Goal: Transaction & Acquisition: Purchase product/service

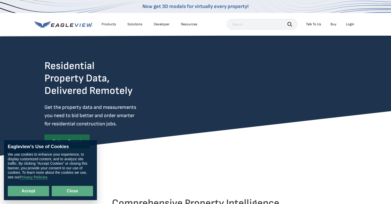
click at [68, 189] on button "Close" at bounding box center [72, 191] width 41 height 10
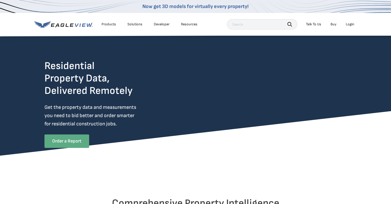
click at [68, 146] on link "Order a Report" at bounding box center [66, 140] width 45 height 13
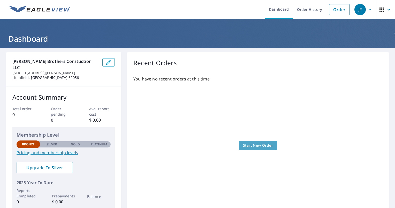
click at [252, 144] on span "Start New Order" at bounding box center [258, 145] width 30 height 6
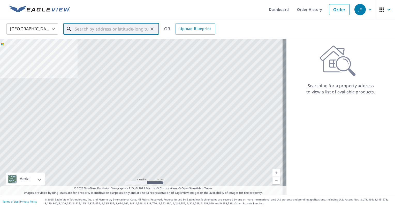
click at [123, 30] on input "text" at bounding box center [112, 29] width 74 height 14
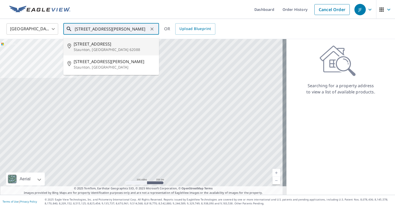
click at [77, 44] on span "615 N Franklin St" at bounding box center [114, 44] width 81 height 6
type input "615 N Franklin St Staunton, IL 62088"
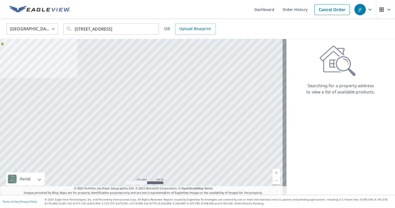
click at [77, 44] on div "Aerial Road A standard road map Aerial A detailed look from above Labels Labels…" at bounding box center [143, 117] width 287 height 156
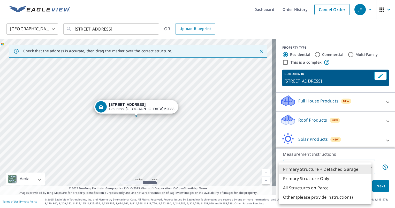
click at [366, 167] on body "JF JF Dashboard Order History Cancel Order JF United States US ​ 615 N Franklin…" at bounding box center [197, 104] width 395 height 208
click at [359, 177] on li "Primary Structure Only" at bounding box center [325, 178] width 93 height 9
type input "2"
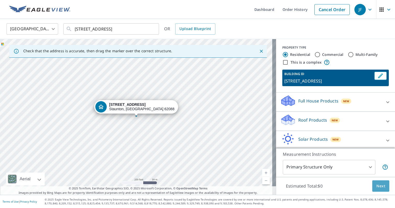
click at [377, 186] on span "Next" at bounding box center [381, 186] width 9 height 6
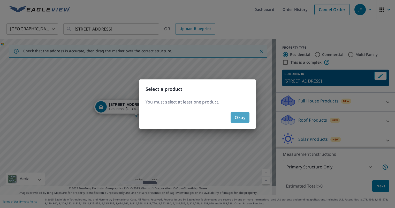
click at [242, 116] on span "Okay" at bounding box center [240, 117] width 11 height 7
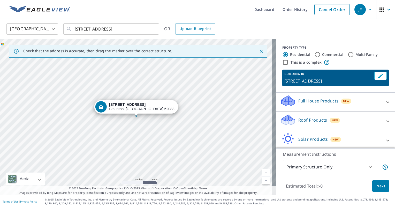
click at [301, 122] on p "Roof Products" at bounding box center [312, 120] width 29 height 6
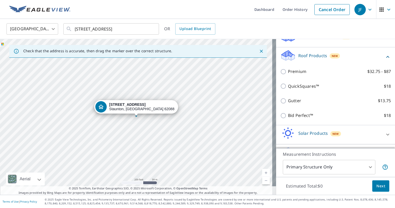
scroll to position [72, 0]
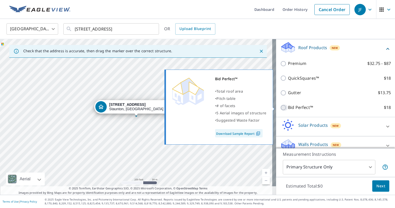
click at [280, 107] on input "Bid Perfect™ $18" at bounding box center [284, 107] width 8 height 6
checkbox input "true"
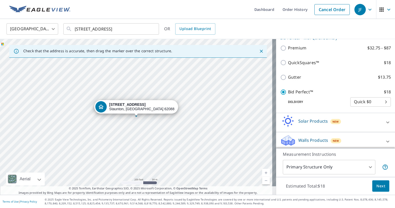
scroll to position [96, 0]
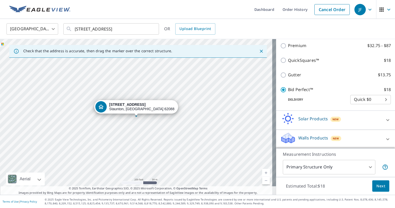
click at [377, 185] on span "Next" at bounding box center [381, 186] width 9 height 6
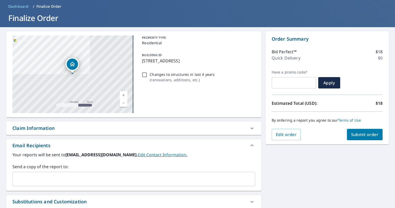
scroll to position [31, 0]
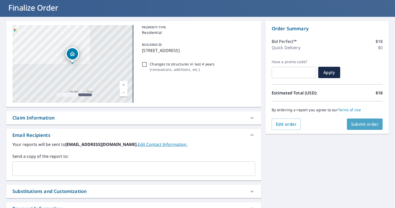
click at [364, 126] on span "Submit order" at bounding box center [365, 124] width 28 height 6
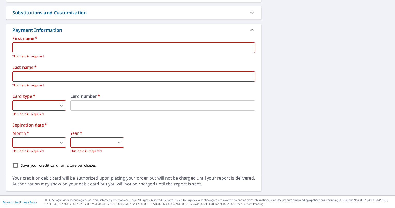
scroll to position [171, 0]
click at [174, 46] on input "text" at bounding box center [133, 47] width 243 height 10
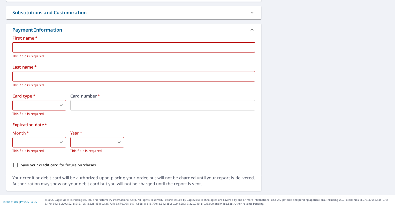
type input "j"
type input "Josh"
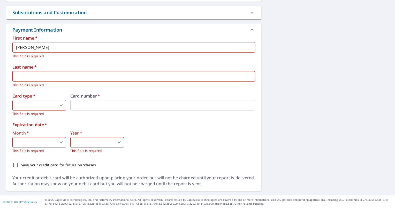
click at [128, 76] on input "text" at bounding box center [133, 76] width 243 height 10
type input "Fenton"
click at [62, 106] on body "JF JF Dashboard Order History Cancel Order JF Dashboard / Finalize Order Finali…" at bounding box center [197, 104] width 395 height 208
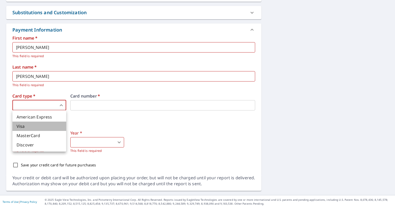
click at [41, 127] on li "Visa" at bounding box center [39, 126] width 54 height 9
type input "2"
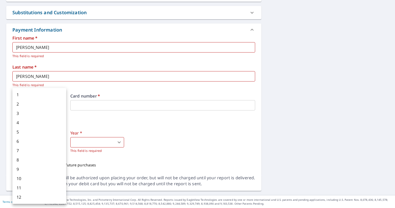
click at [26, 141] on body "JF JF Dashboard Order History Cancel Order JF Dashboard / Finalize Order Finali…" at bounding box center [197, 104] width 395 height 208
click at [25, 188] on li "11" at bounding box center [39, 187] width 54 height 9
type input "11"
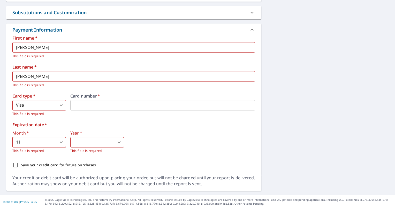
click at [102, 142] on body "JF JF Dashboard Order History Cancel Order JF Dashboard / Finalize Order Finali…" at bounding box center [197, 104] width 395 height 208
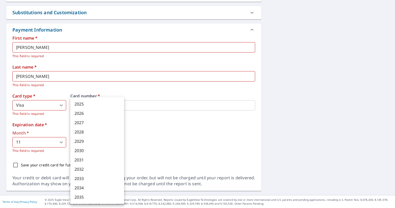
click at [96, 105] on li "2025" at bounding box center [97, 103] width 54 height 9
type input "2025"
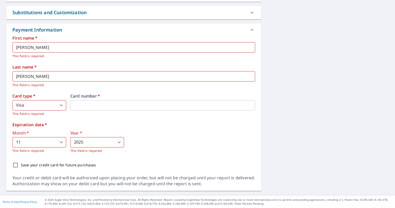
click at [163, 153] on div "First name   * Josh ​ This field is required Last name   * Fenton ​ This field …" at bounding box center [133, 103] width 243 height 134
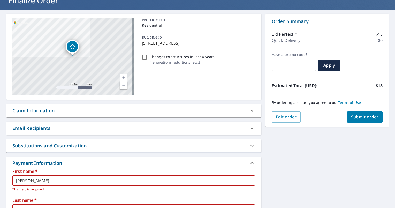
scroll to position [6, 0]
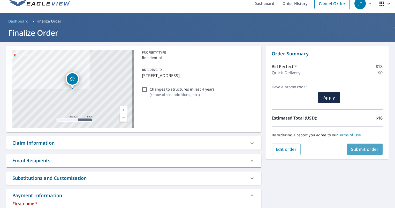
click at [362, 146] on button "Submit order" at bounding box center [365, 149] width 36 height 11
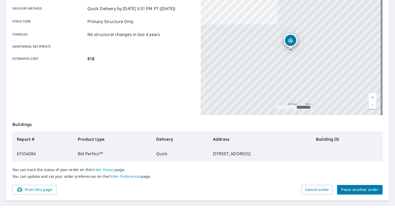
scroll to position [96, 0]
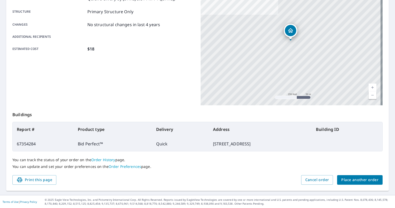
click at [201, 182] on div "Print this page Cancel order Place another order" at bounding box center [197, 180] width 370 height 10
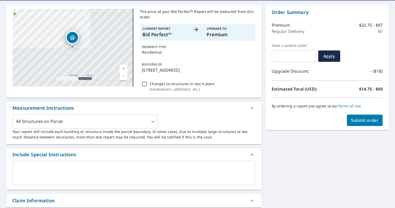
scroll to position [41, 0]
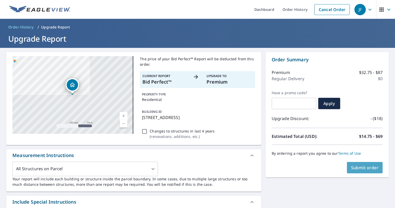
click at [369, 166] on span "Submit order" at bounding box center [365, 168] width 28 height 6
